Goal: Find specific page/section

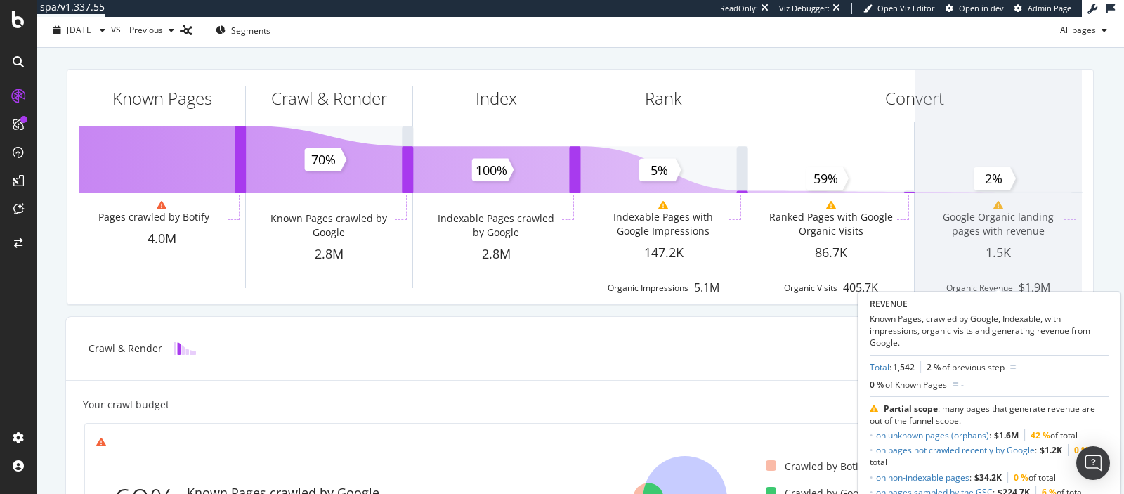
scroll to position [64, 0]
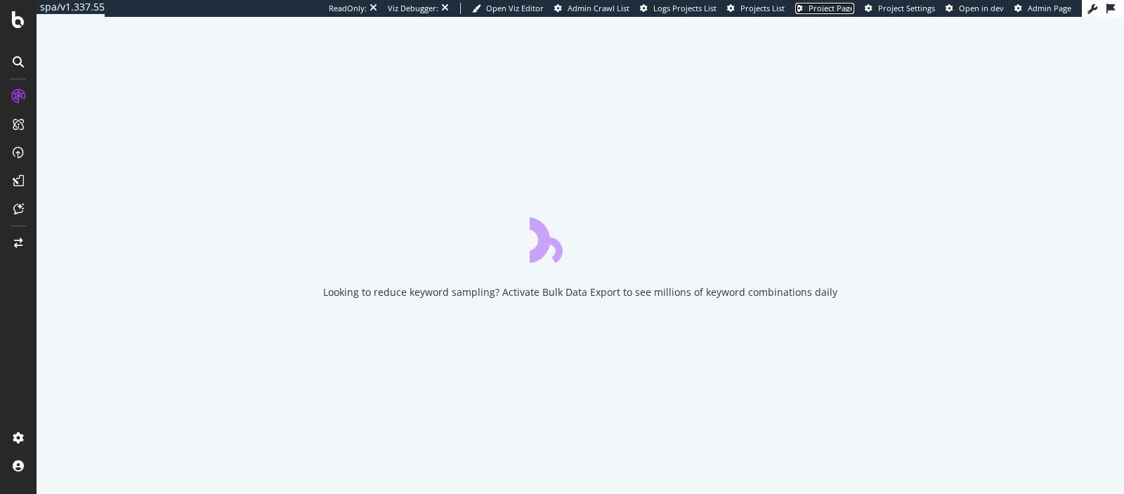
click at [818, 6] on span "Project Page" at bounding box center [831, 8] width 46 height 11
